Goal: Task Accomplishment & Management: Manage account settings

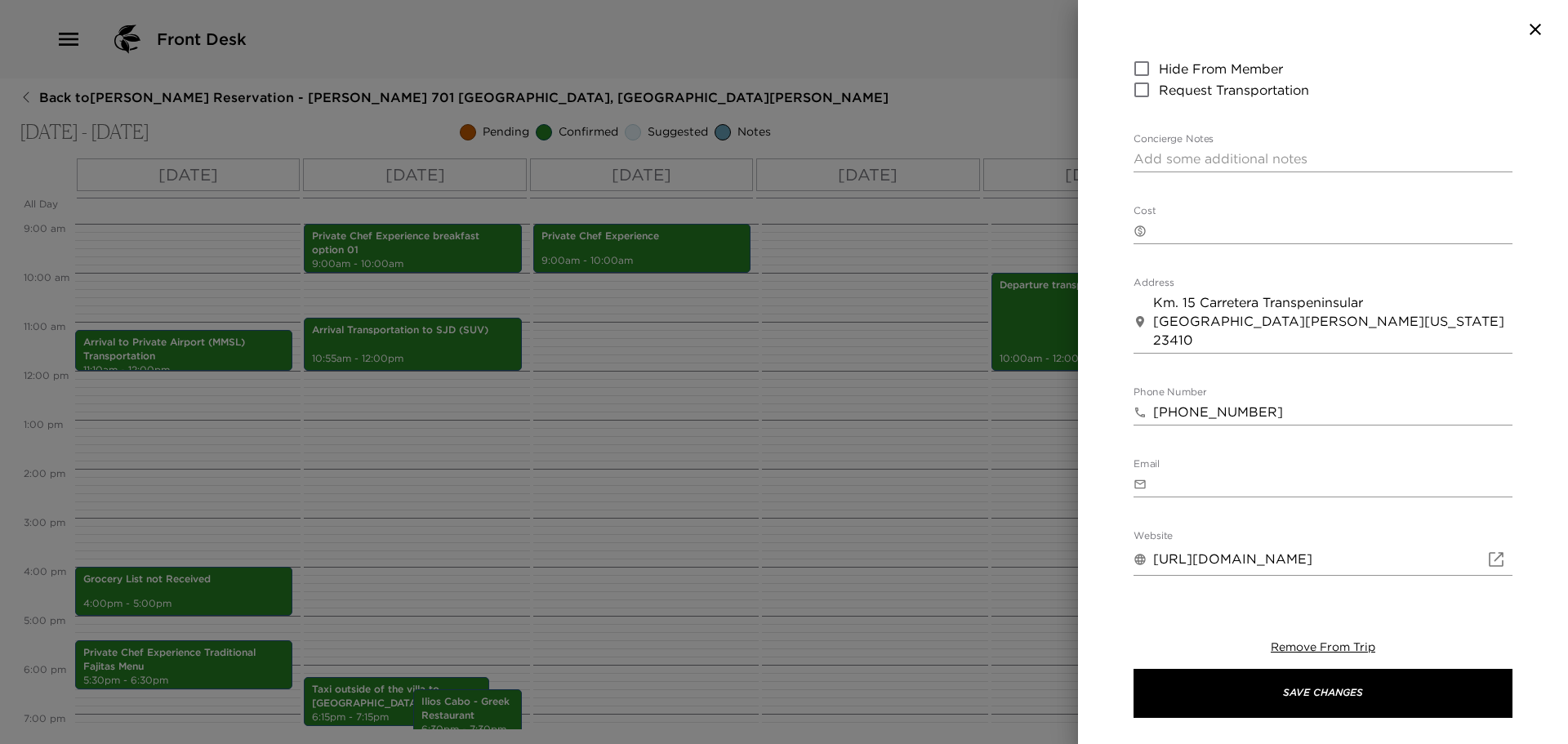
scroll to position [408, 0]
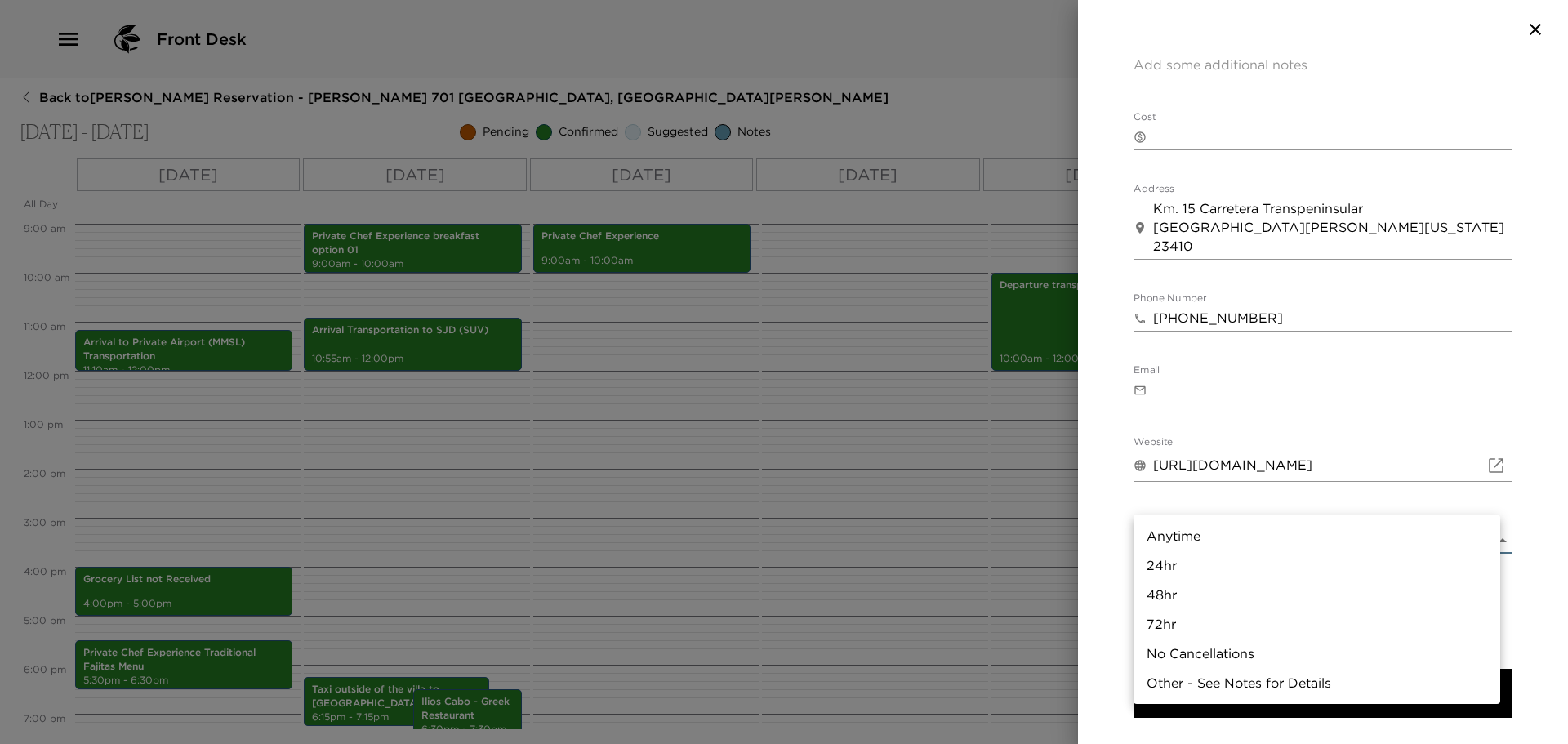
click at [1211, 500] on body "Front Desk Back to [PERSON_NAME] Reservation - [PERSON_NAME] [STREET_ADDRESS] -…" at bounding box center [784, 372] width 1568 height 744
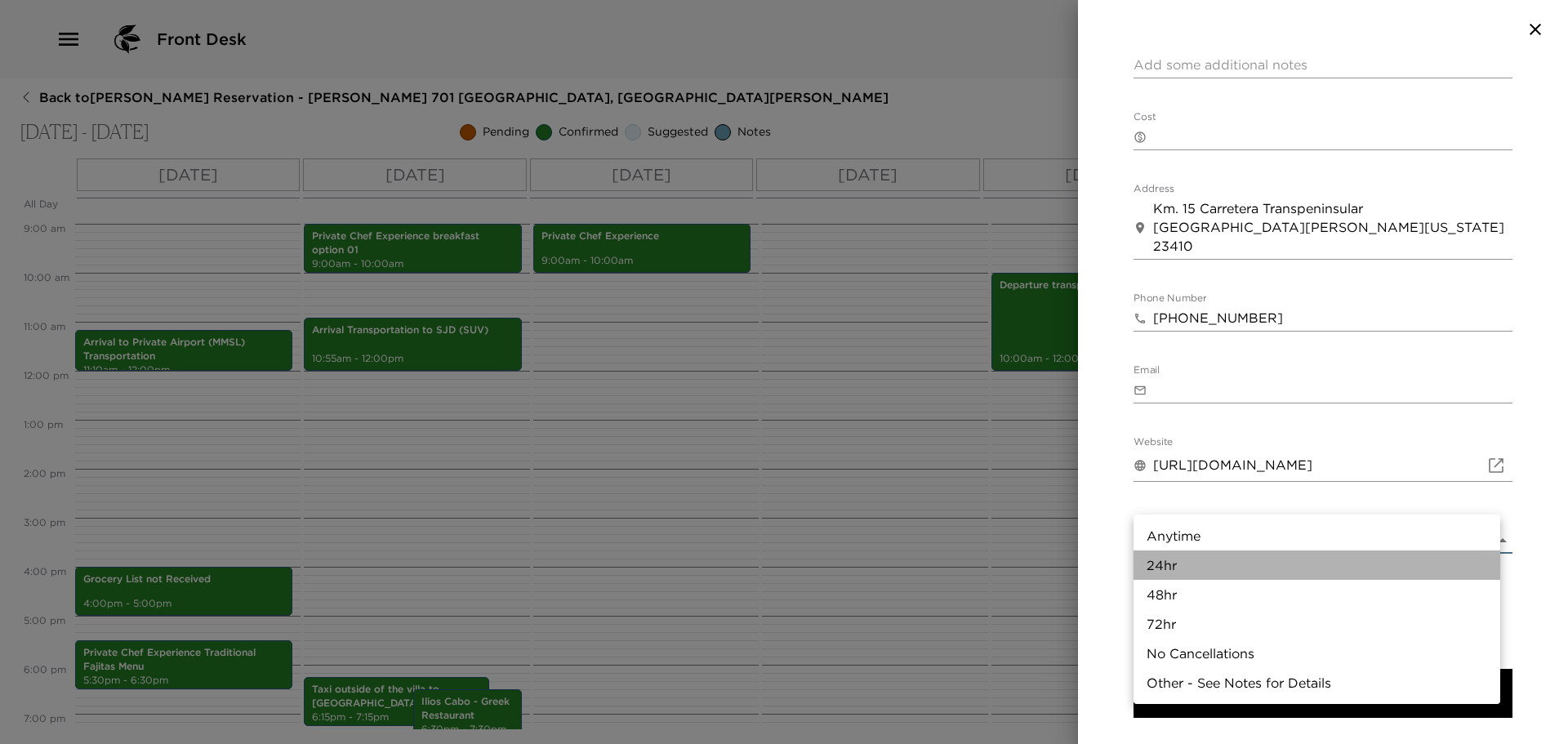
click at [1188, 570] on li "24hr" at bounding box center [1318, 566] width 367 height 29
type input "24hr"
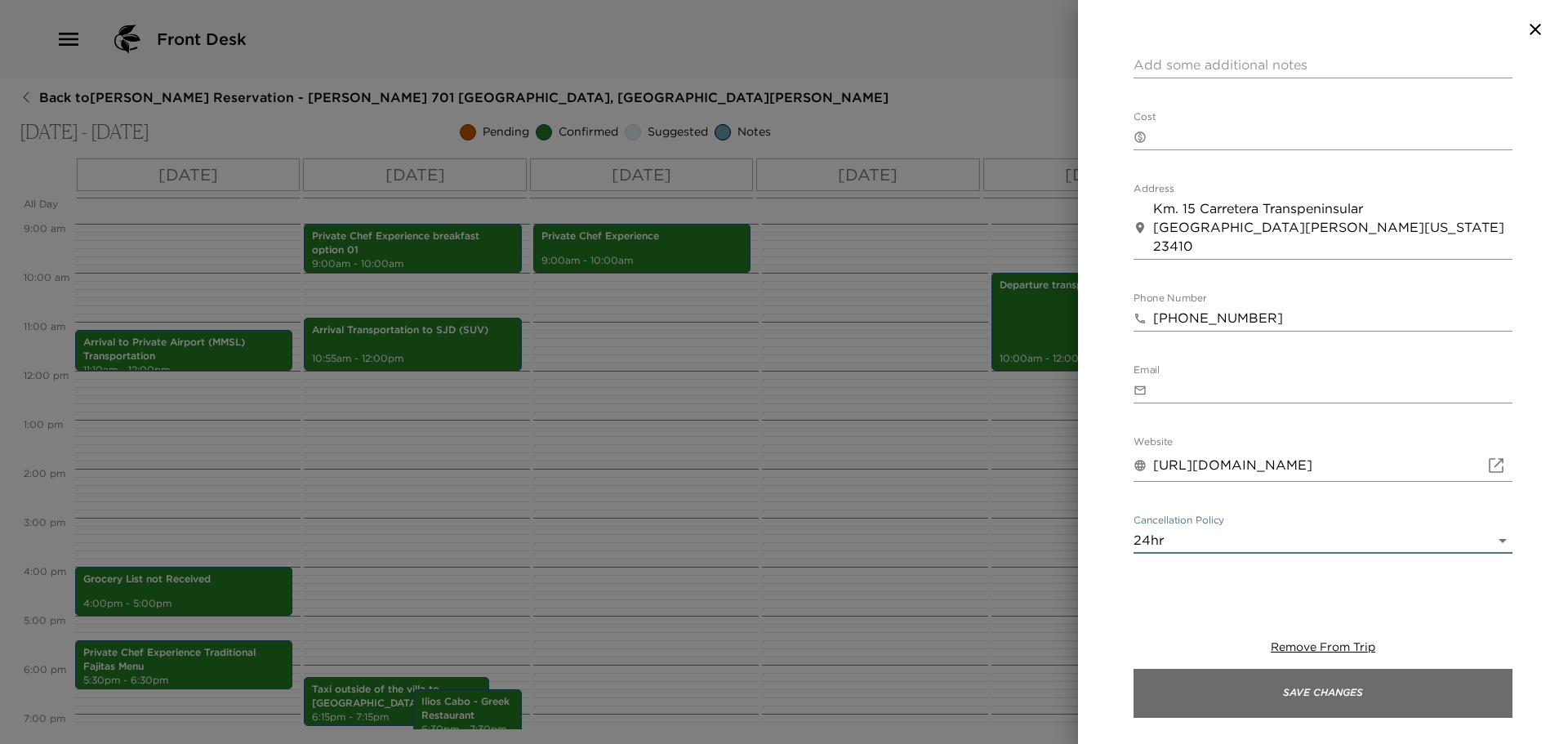
click at [1342, 679] on button "Save Changes" at bounding box center [1324, 693] width 379 height 49
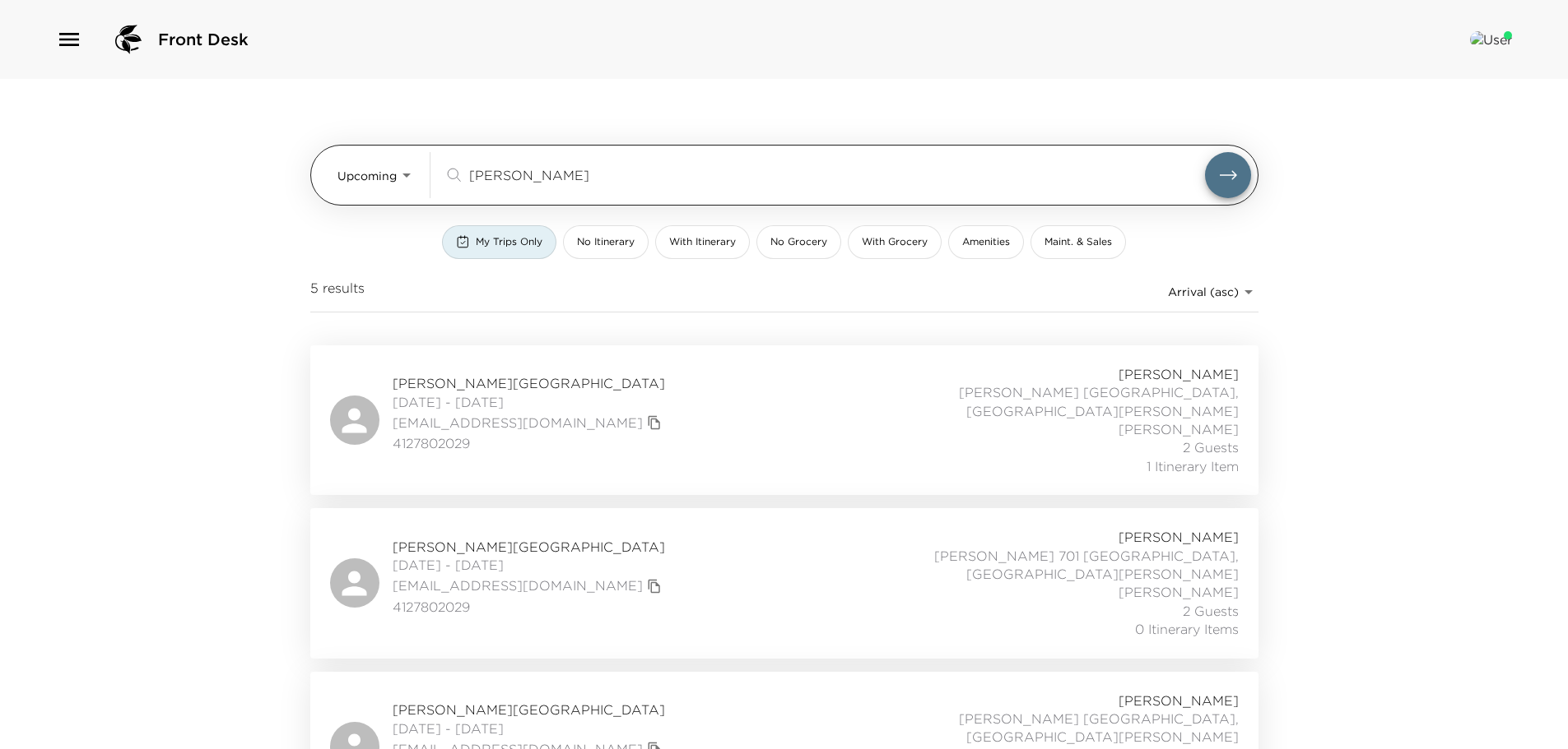
drag, startPoint x: 537, startPoint y: 165, endPoint x: 408, endPoint y: 161, distance: 129.1
click at [408, 161] on div "Upcoming Upcoming [PERSON_NAME] ​" at bounding box center [794, 175] width 914 height 46
type input "h"
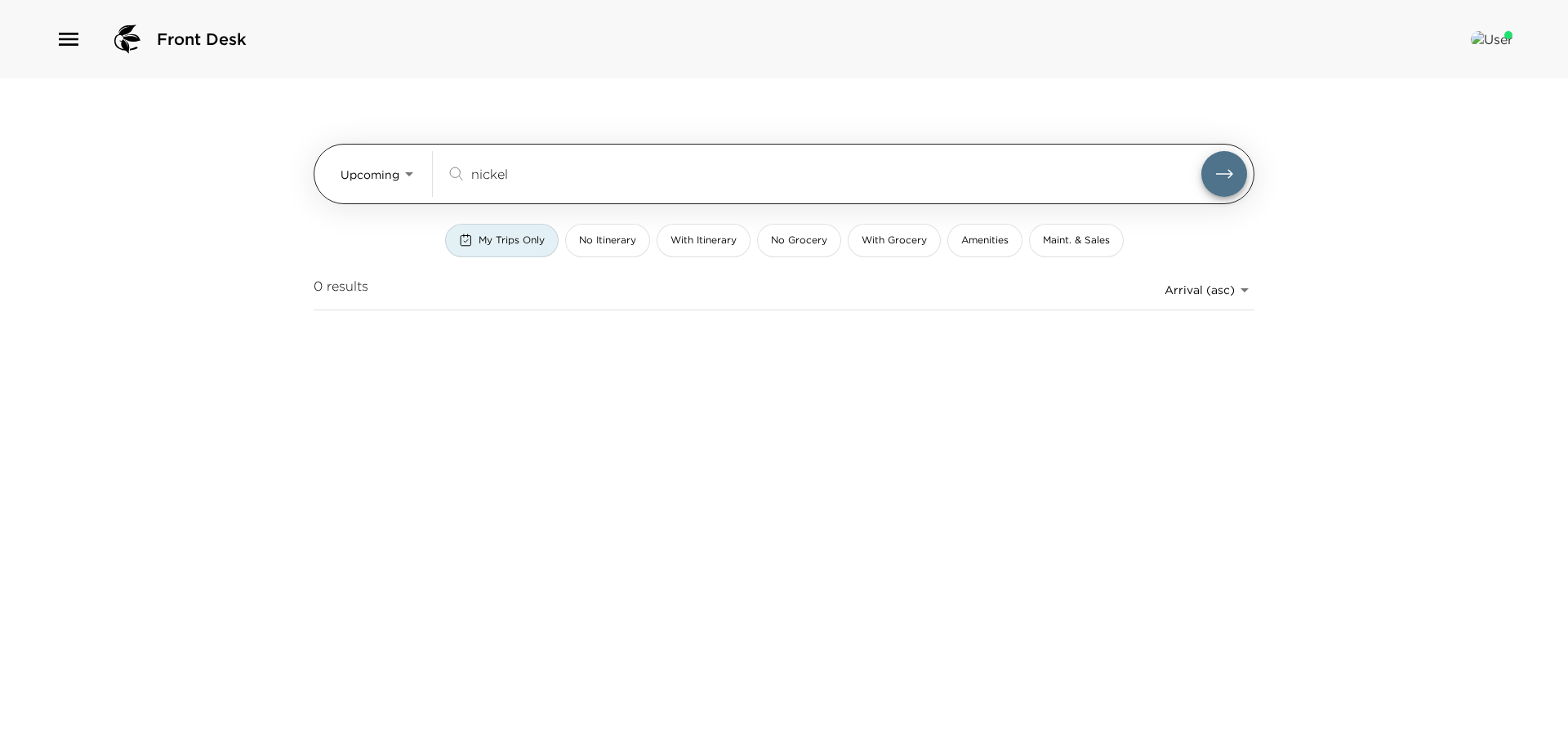
type input "nickel"
click at [407, 173] on body "Front Desk Upcoming Upcoming nickel ​ My Trips Only No Itinerary With Itinerary…" at bounding box center [784, 372] width 1568 height 744
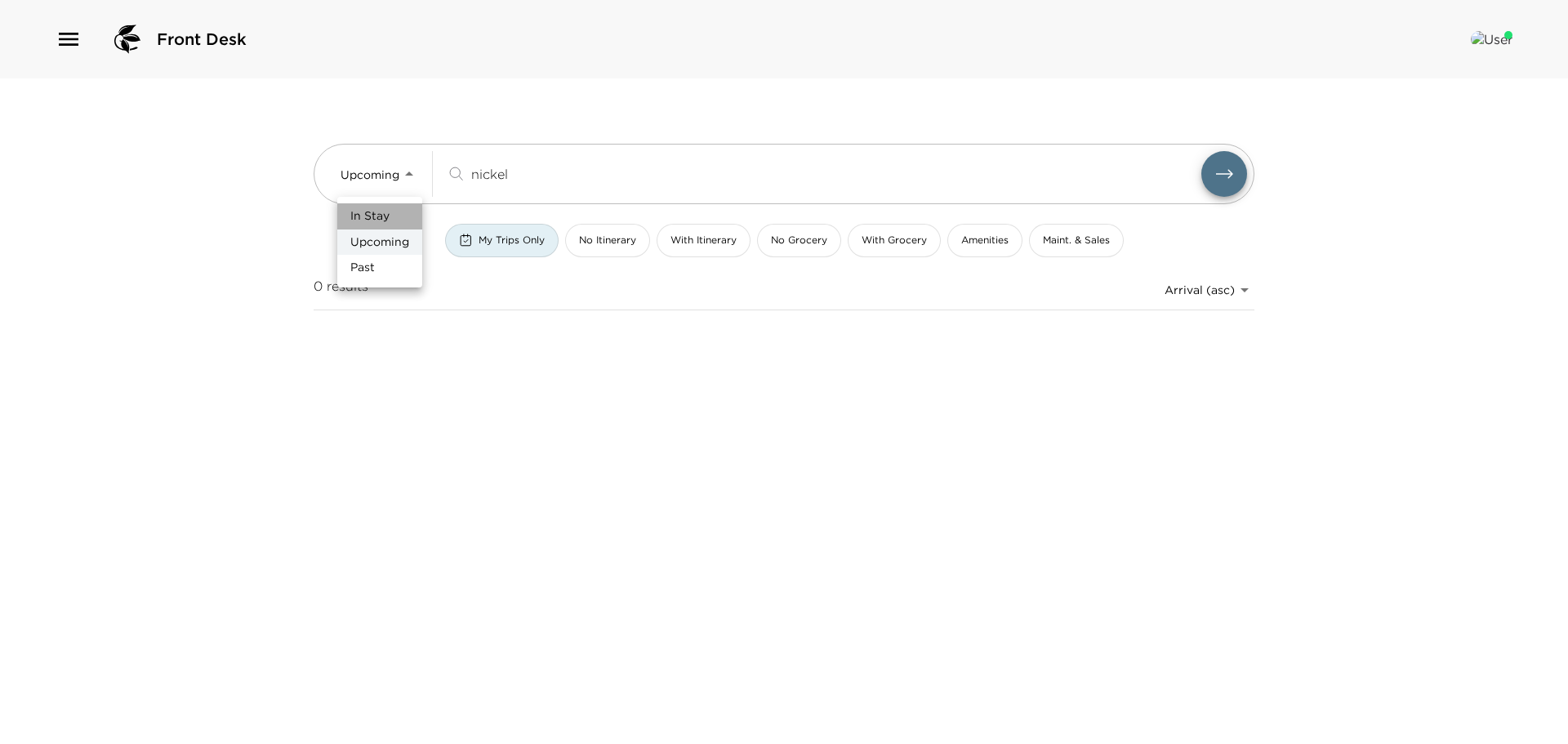
drag, startPoint x: 375, startPoint y: 216, endPoint x: 488, endPoint y: 249, distance: 117.7
click at [376, 216] on span "In Stay" at bounding box center [371, 216] width 39 height 16
type input "In-Stay"
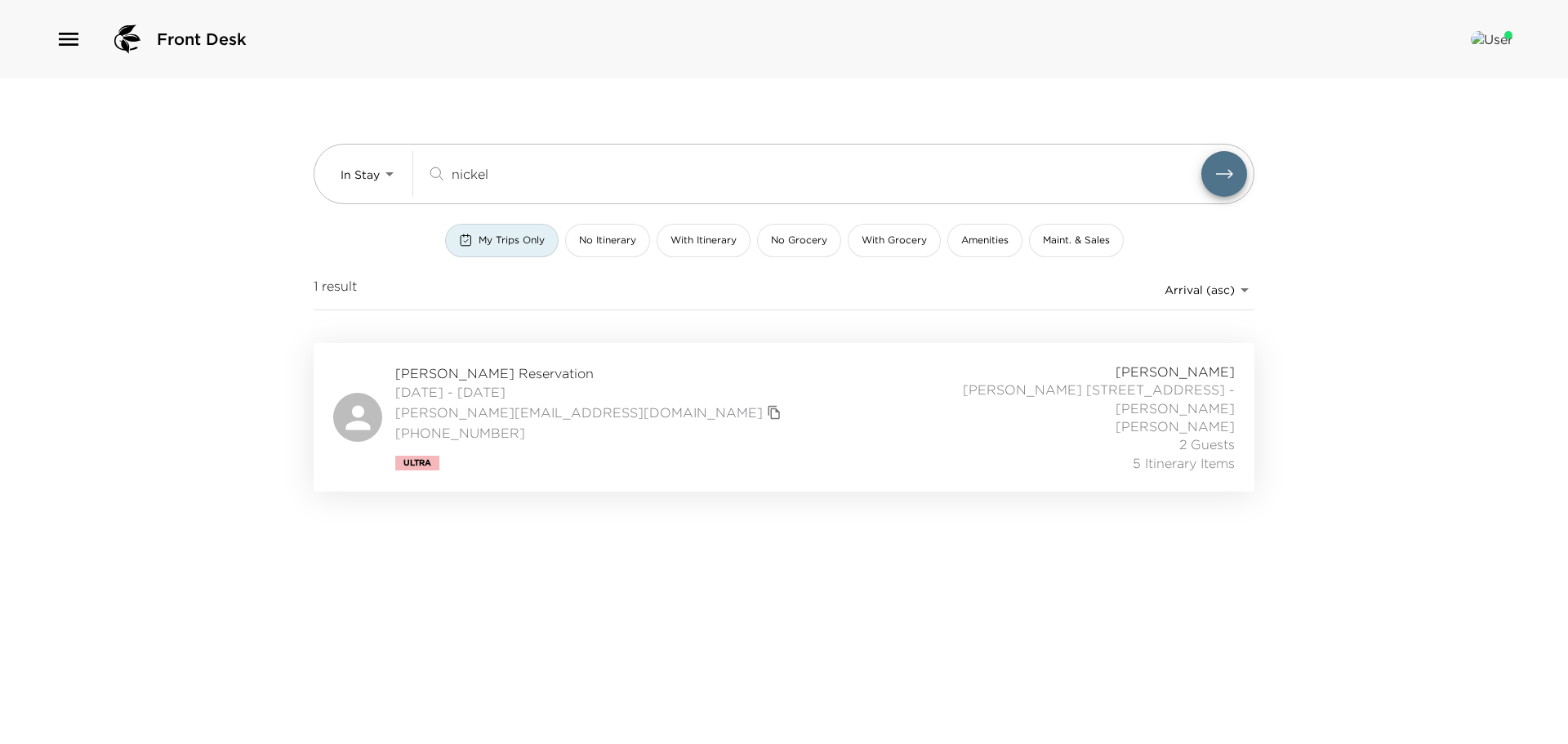
click at [548, 368] on span "[PERSON_NAME] Reservation" at bounding box center [590, 373] width 390 height 18
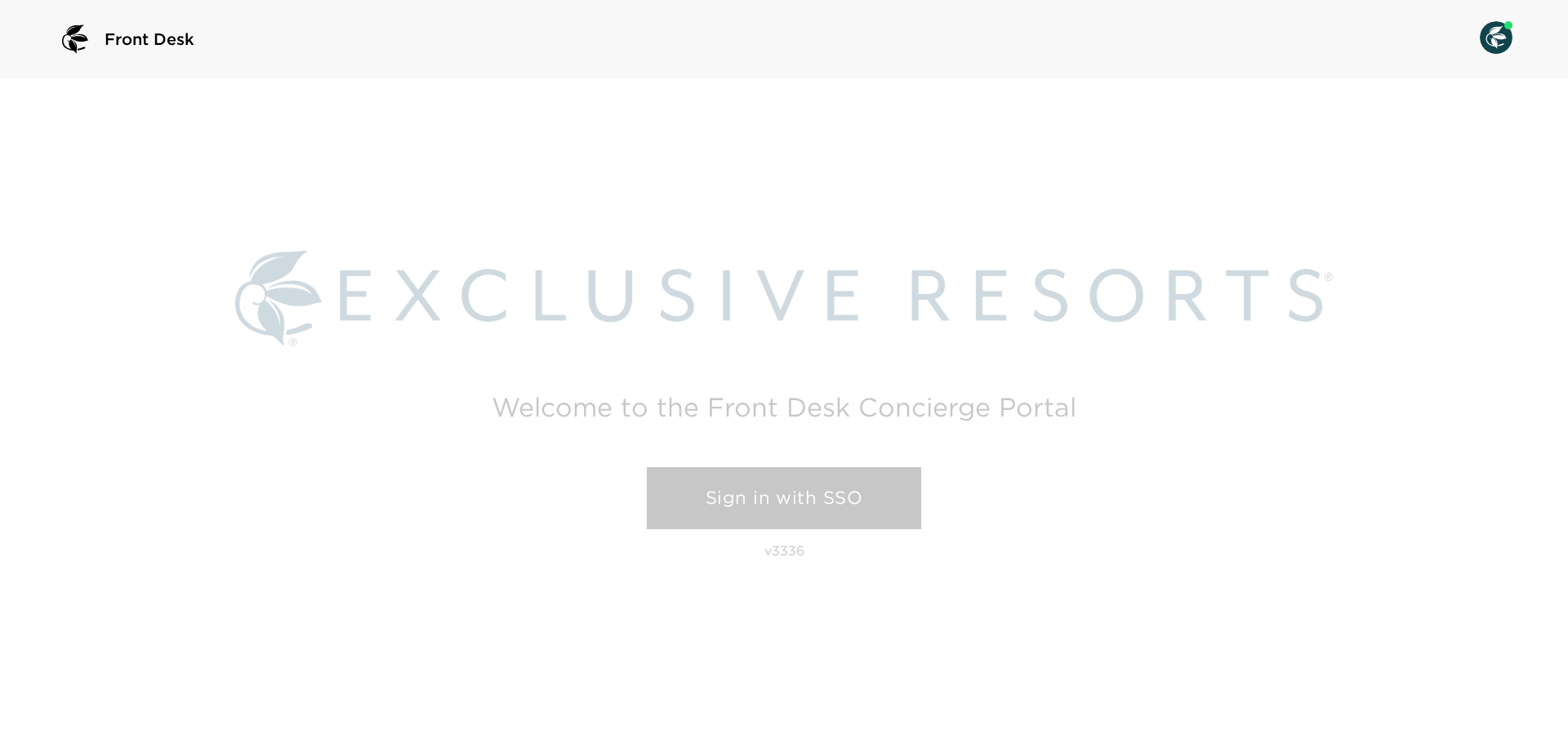
click at [781, 502] on link "Sign in with SSO" at bounding box center [784, 499] width 274 height 62
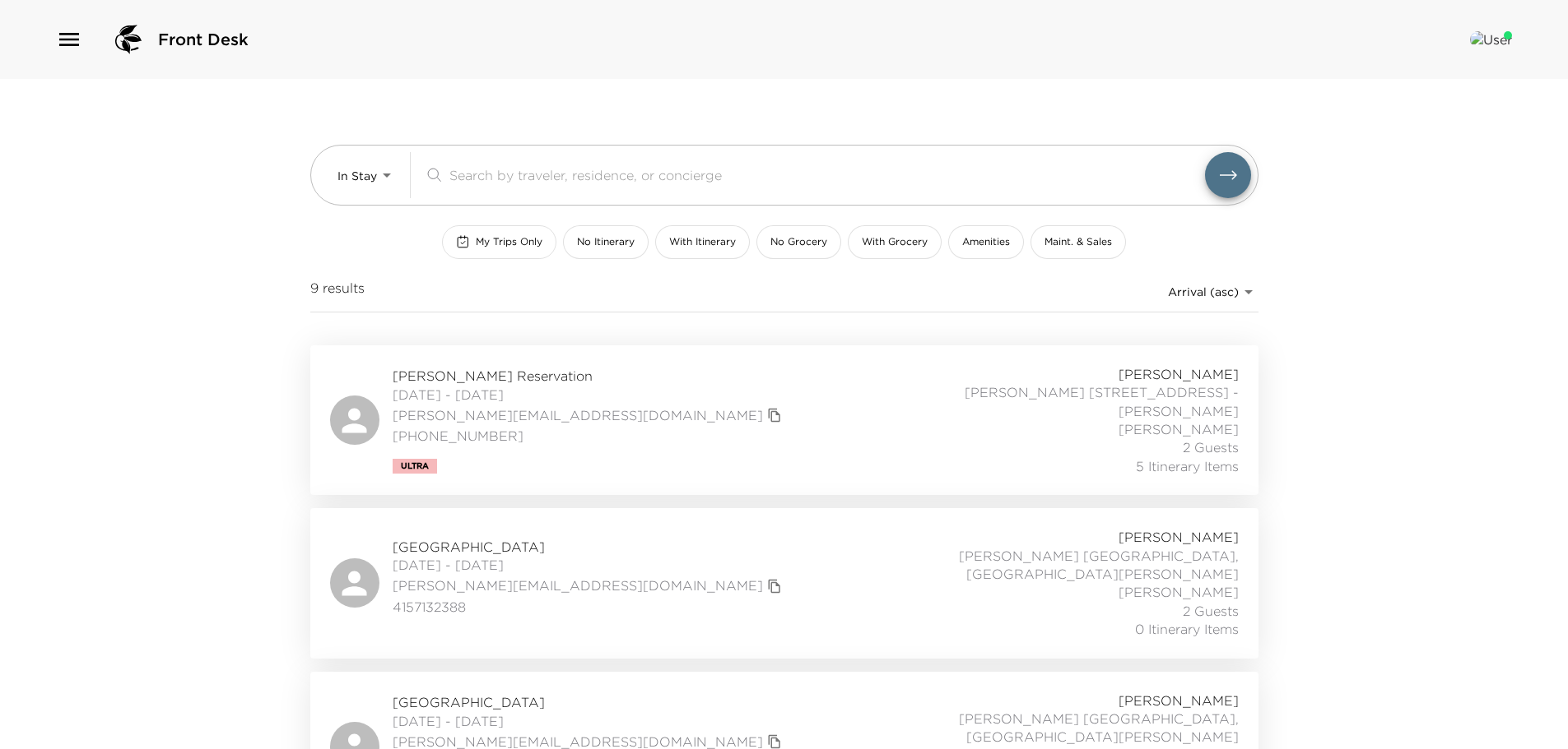
click at [504, 235] on span "My Trips Only" at bounding box center [508, 242] width 67 height 14
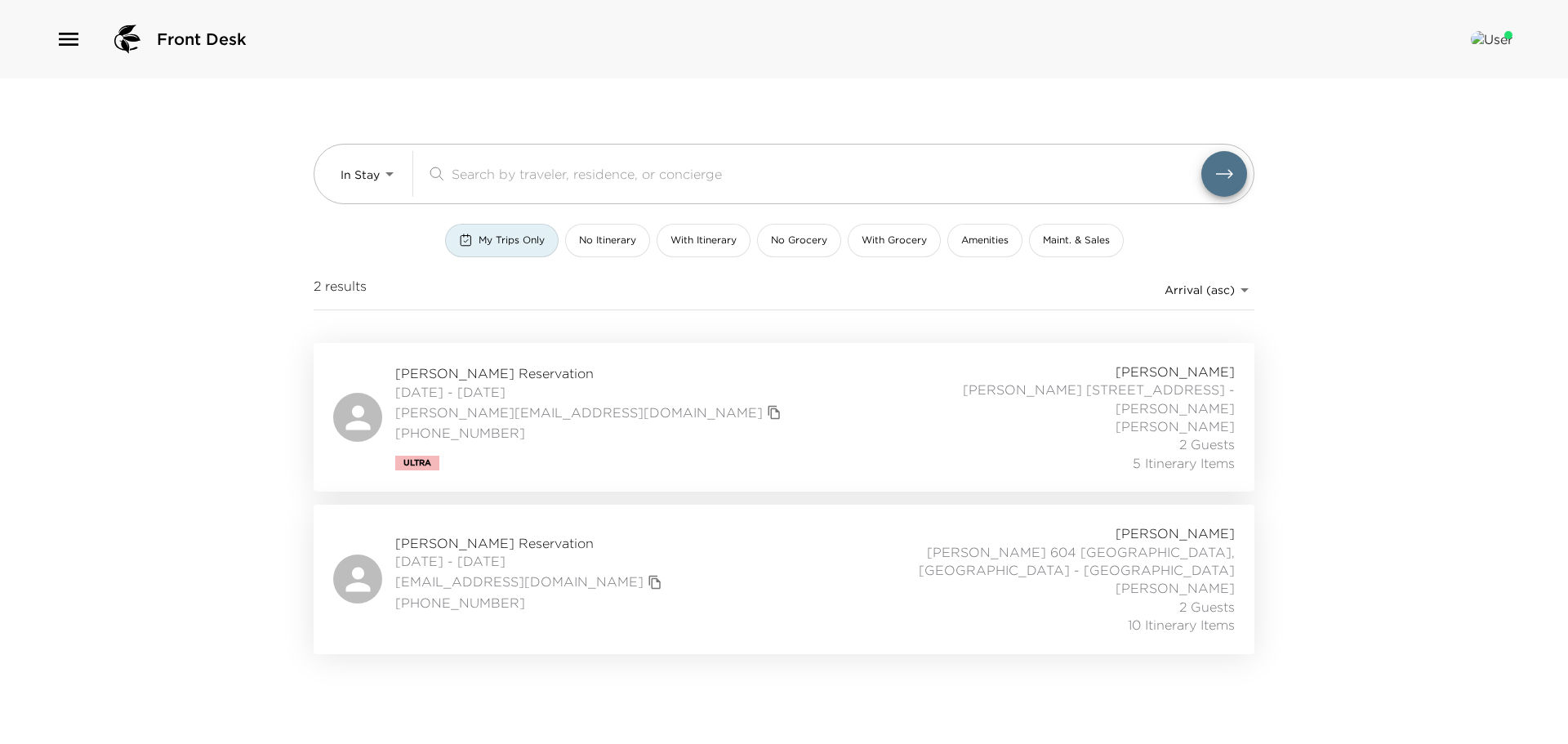
click at [580, 381] on div "[PERSON_NAME] Reservation [DATE] - [DATE] [PERSON_NAME][EMAIL_ADDRESS][DOMAIN_N…" at bounding box center [784, 418] width 902 height 110
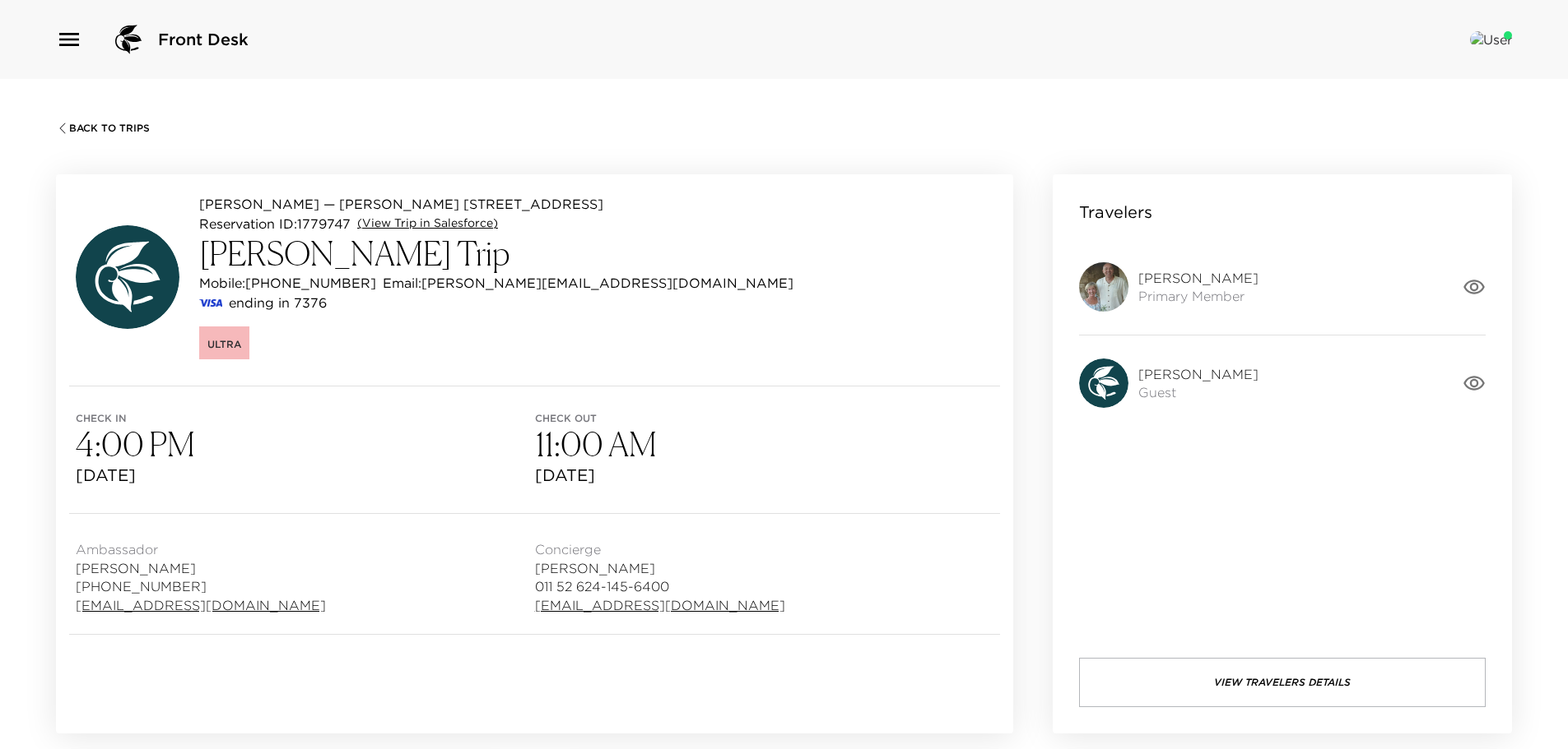
click at [423, 221] on link "(View Trip in Salesforce)" at bounding box center [427, 223] width 141 height 16
